Goal: Task Accomplishment & Management: Manage account settings

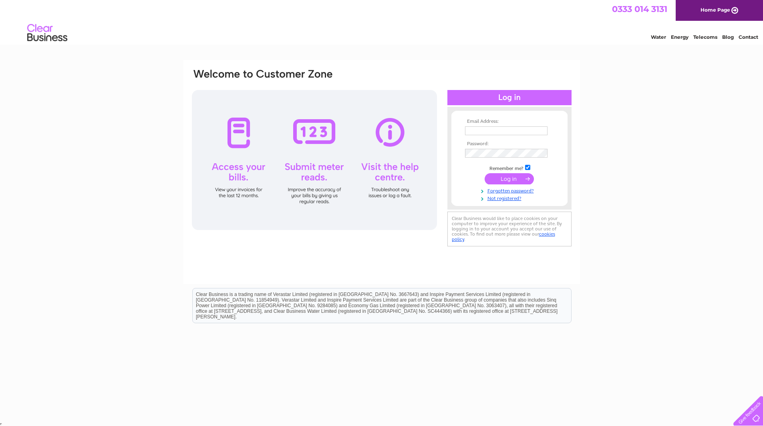
click at [482, 133] on input "text" at bounding box center [506, 131] width 82 height 9
type input "accounts@bennevisdistillery.com"
click at [513, 181] on input "submit" at bounding box center [508, 179] width 49 height 11
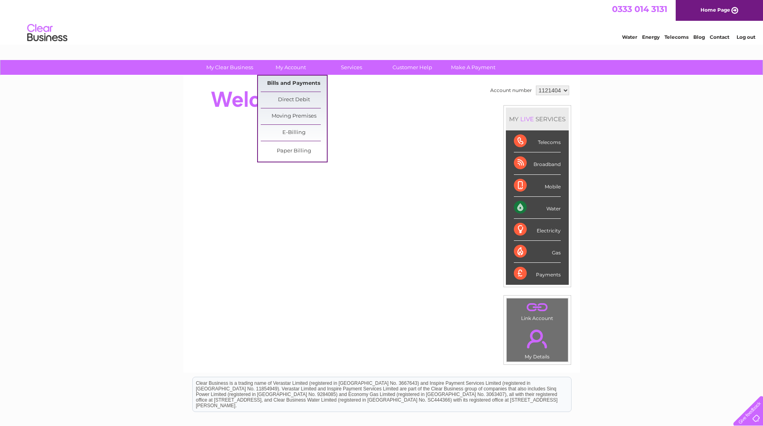
click at [290, 86] on link "Bills and Payments" at bounding box center [294, 84] width 66 height 16
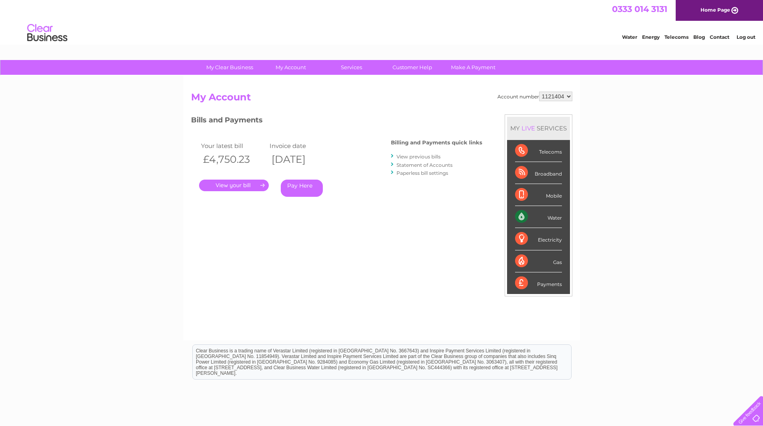
click at [747, 37] on link "Log out" at bounding box center [745, 37] width 19 height 6
